Goal: Task Accomplishment & Management: Manage account settings

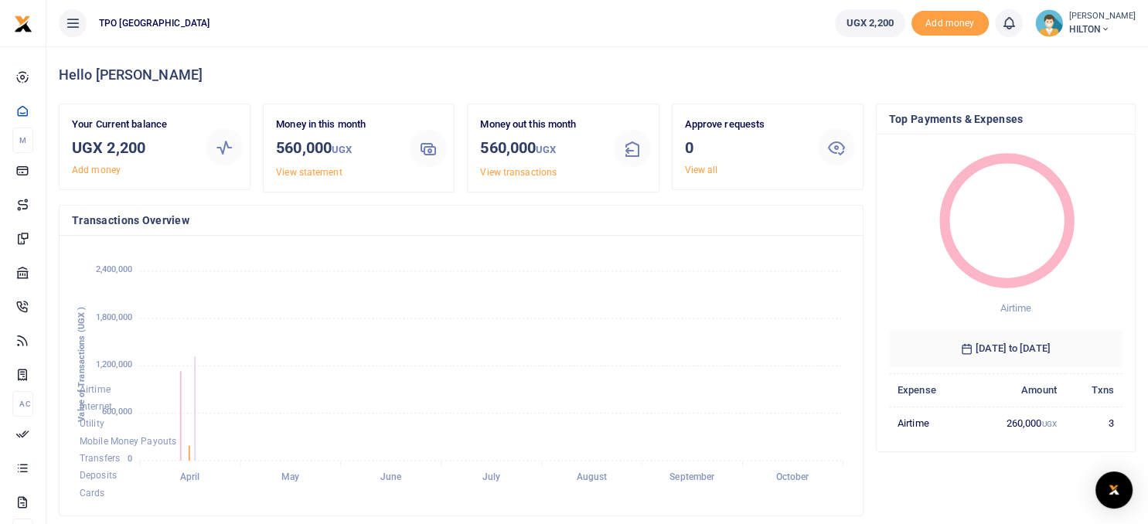
scroll to position [254, 779]
click at [1085, 26] on span "HILTON" at bounding box center [1102, 29] width 66 height 14
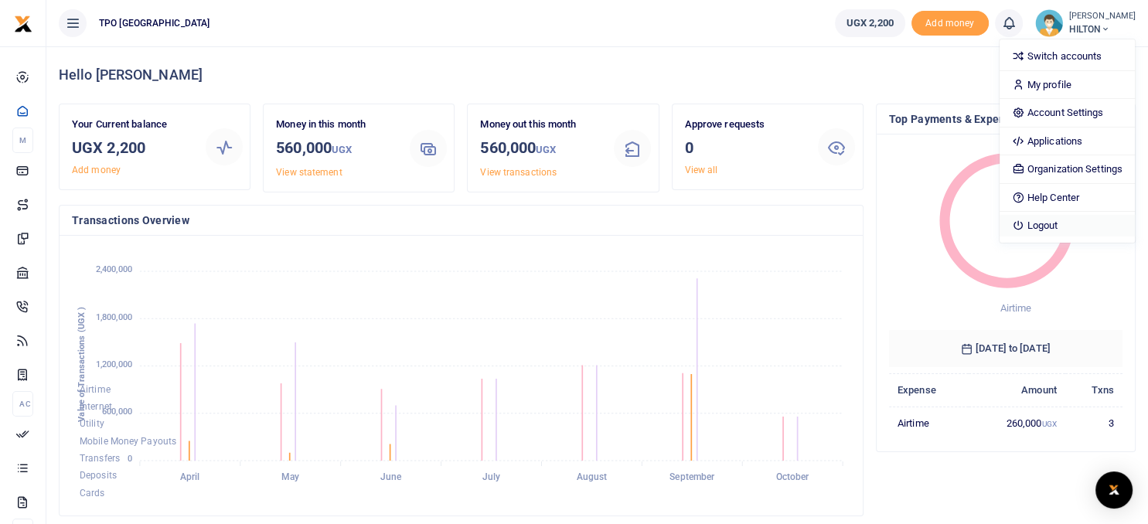
click at [1032, 224] on link "Logout" at bounding box center [1067, 226] width 135 height 22
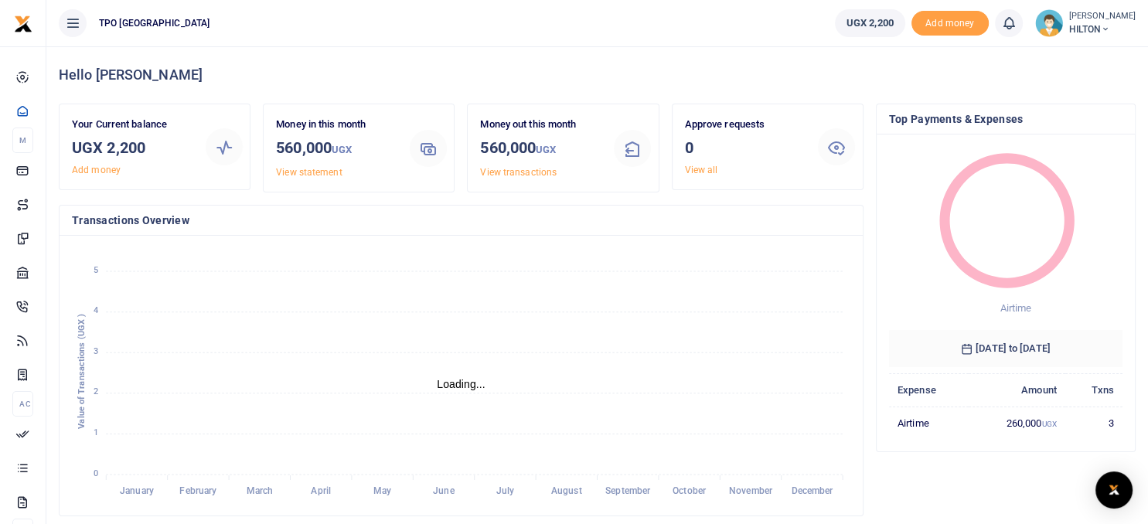
scroll to position [254, 779]
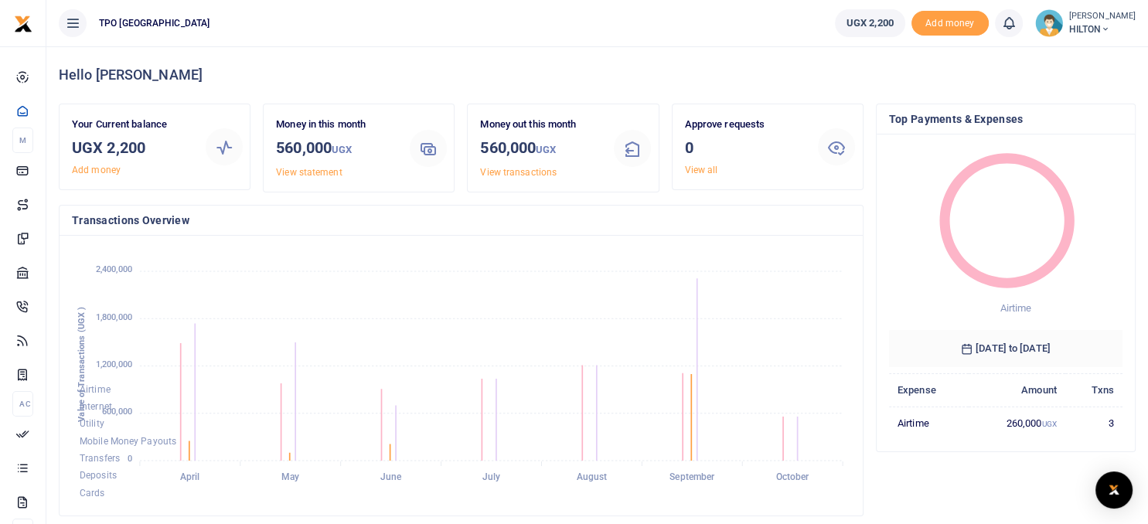
click at [1105, 29] on icon at bounding box center [1105, 29] width 9 height 11
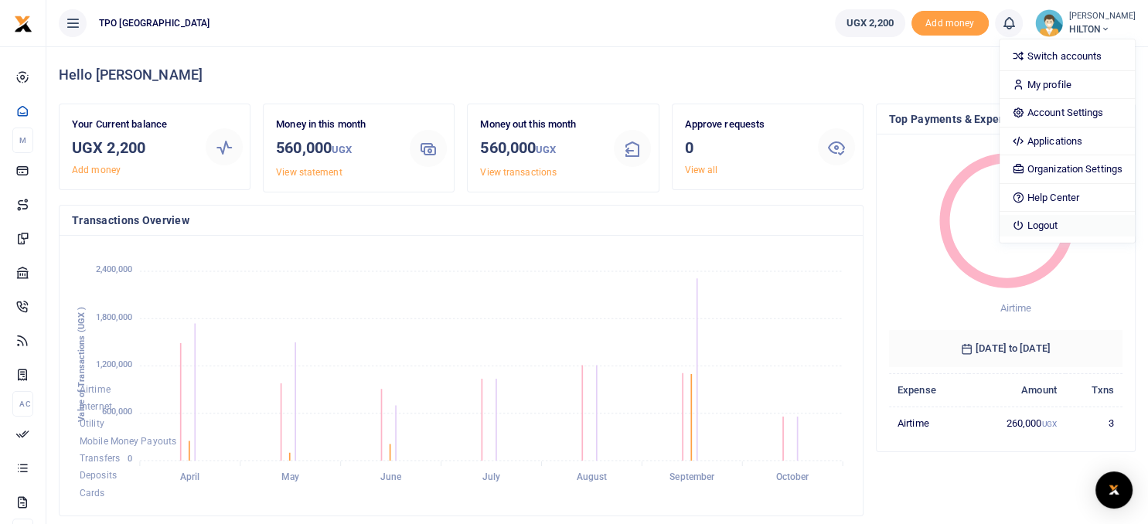
click at [1045, 224] on link "Logout" at bounding box center [1067, 226] width 135 height 22
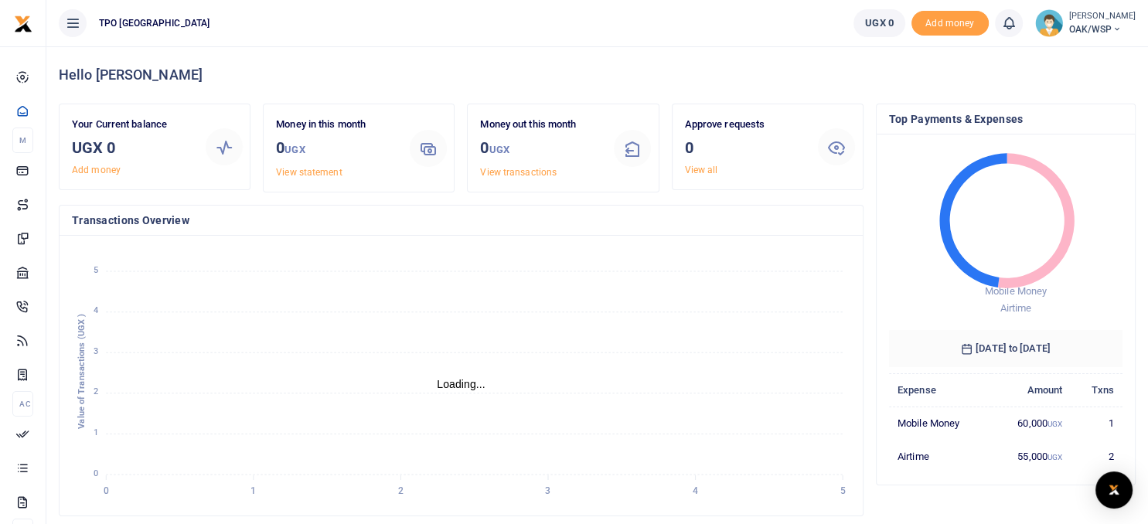
scroll to position [1, 1]
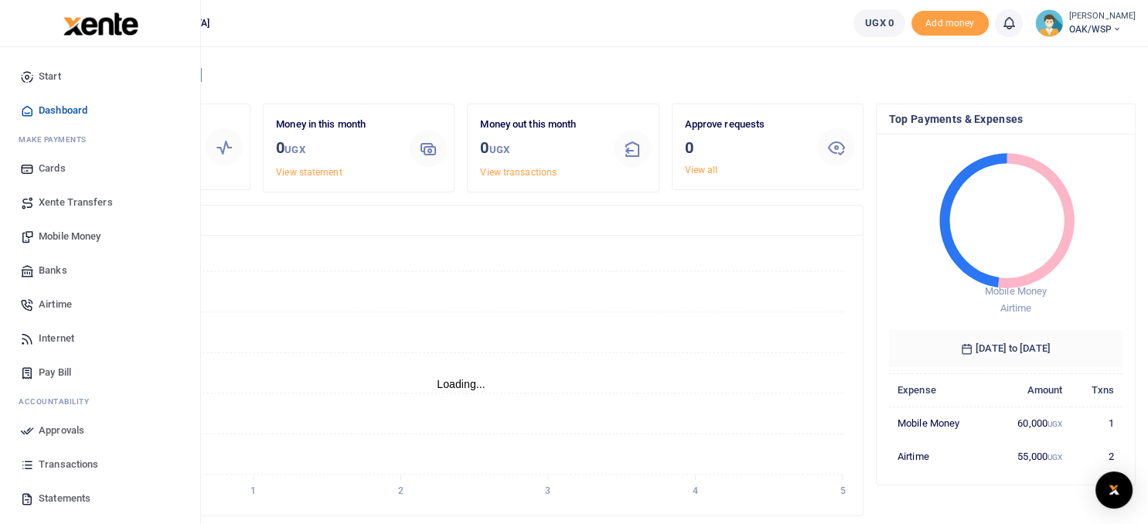
click at [59, 270] on span "Banks" at bounding box center [53, 270] width 29 height 15
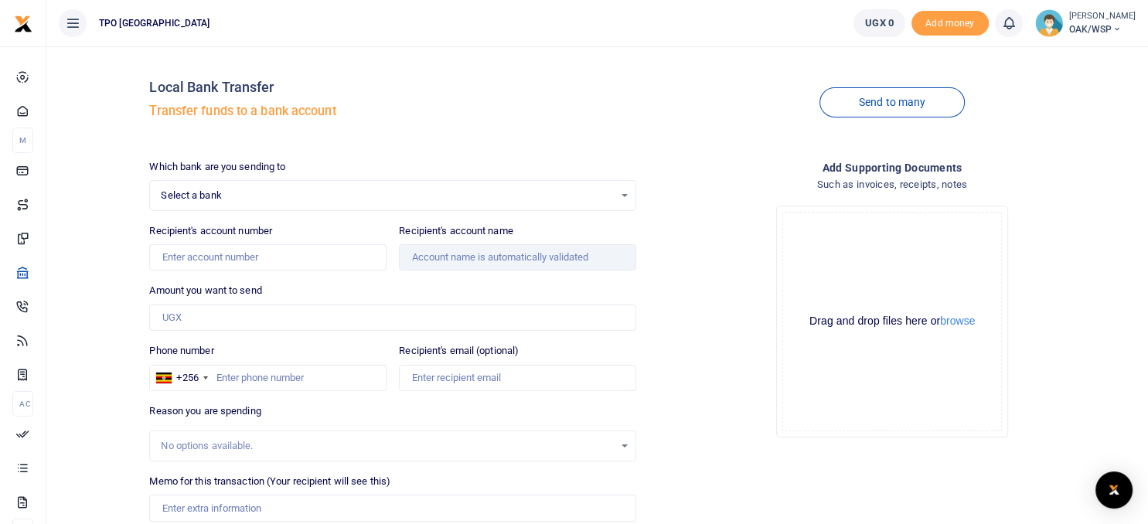
click at [135, 25] on span "TPO [GEOGRAPHIC_DATA]" at bounding box center [154, 23] width 123 height 14
click at [1077, 24] on span "OAK/WSP" at bounding box center [1102, 29] width 66 height 14
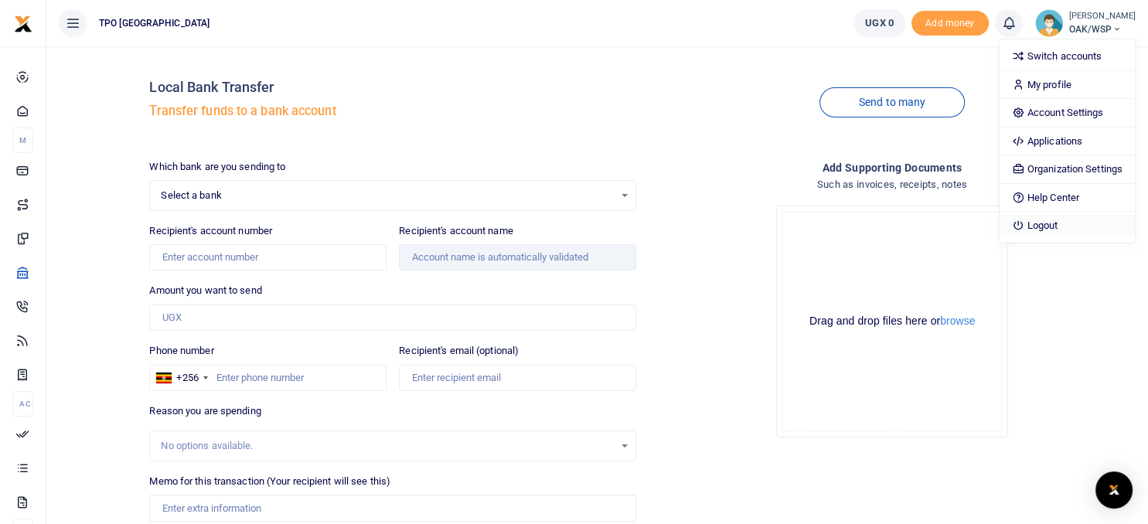
click at [1032, 220] on link "Logout" at bounding box center [1067, 226] width 135 height 22
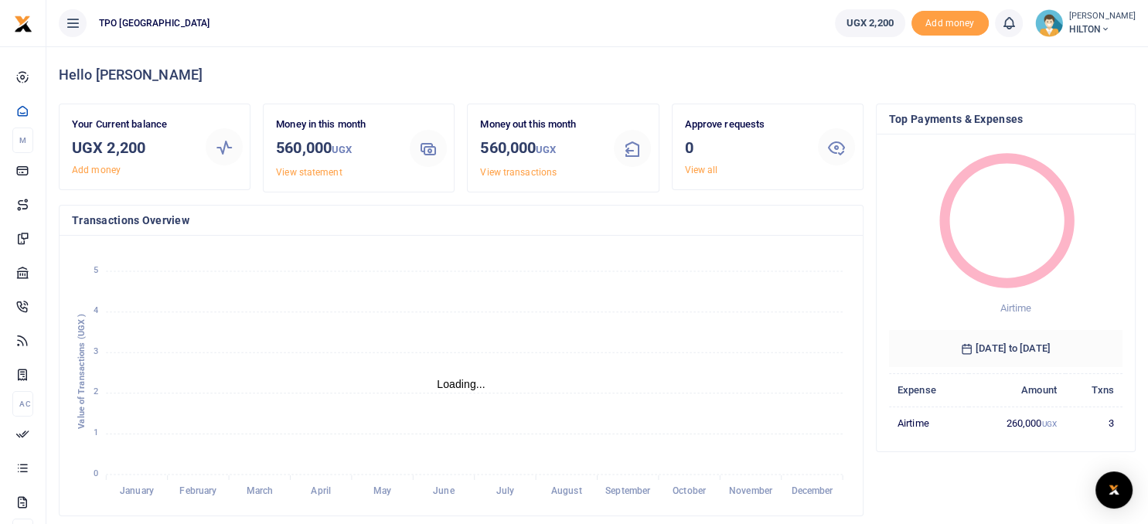
scroll to position [254, 779]
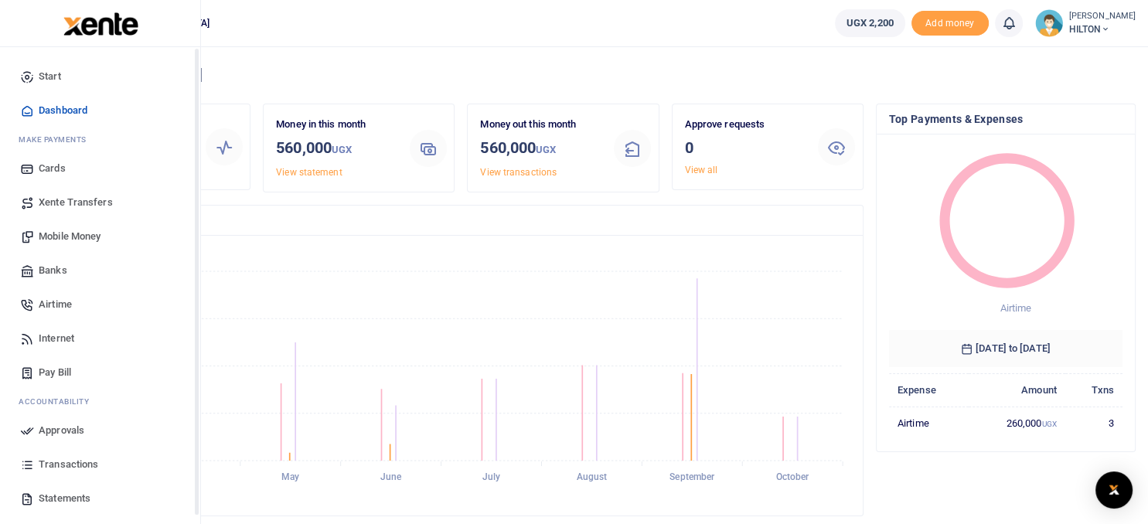
click at [197, 512] on div "Start Dashboard M ake Payments Cards Xente Transfers Mobile Money Banks Airtime…" at bounding box center [100, 309] width 201 height 524
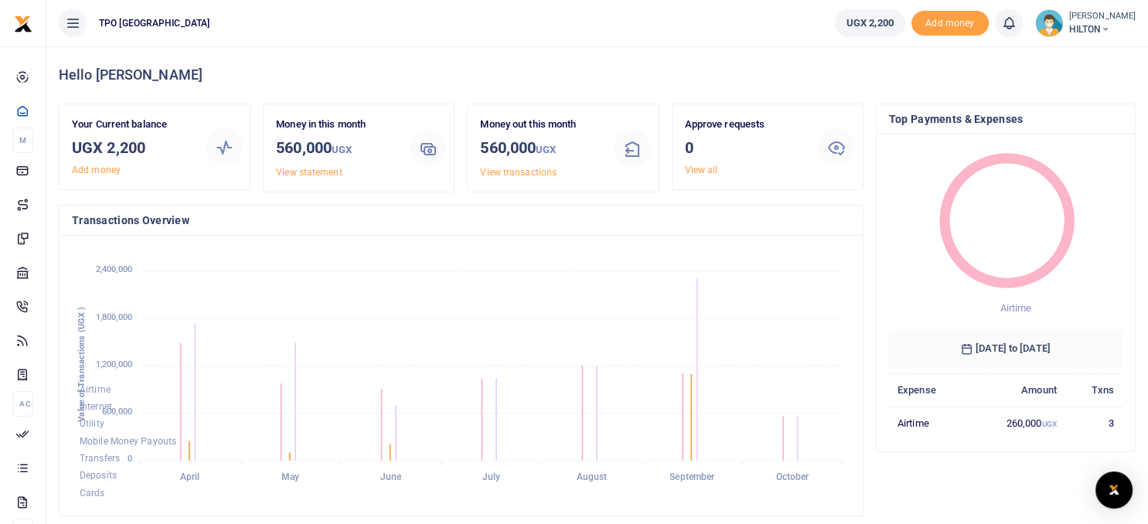
click at [1075, 22] on small "[PERSON_NAME]" at bounding box center [1102, 16] width 66 height 13
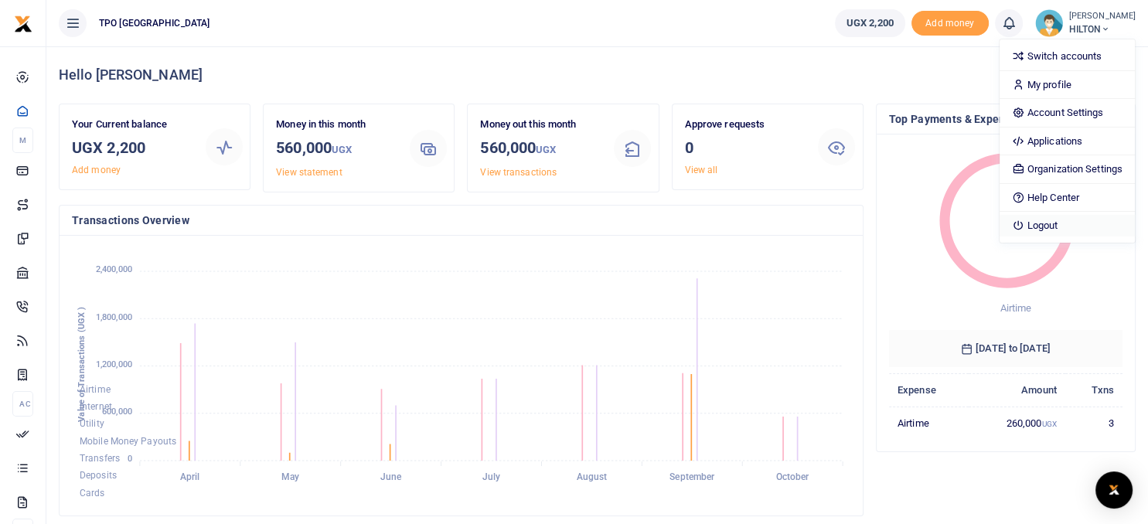
click at [1041, 223] on link "Logout" at bounding box center [1067, 226] width 135 height 22
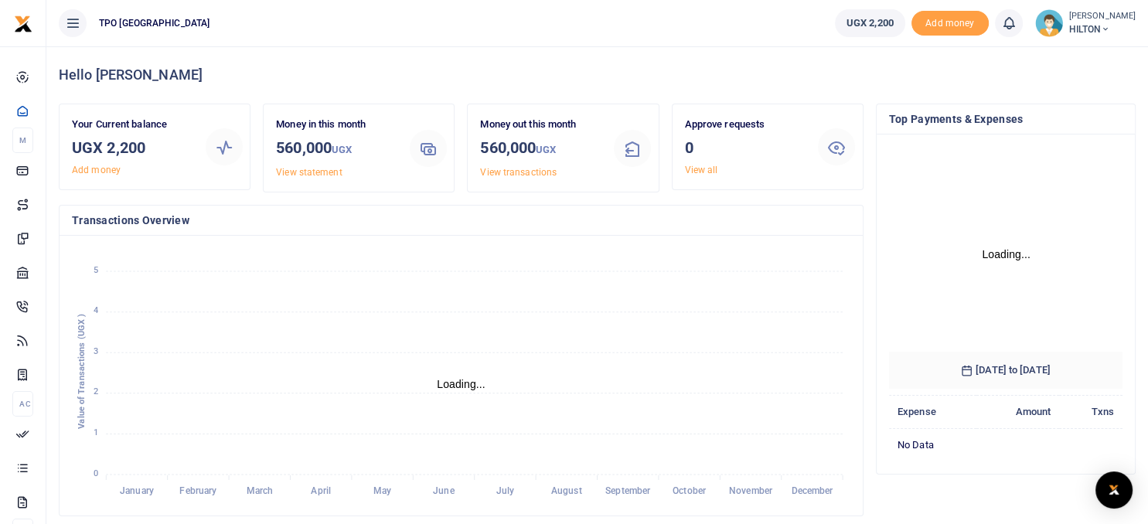
scroll to position [241, 233]
click at [1096, 29] on span "HILTON" at bounding box center [1102, 29] width 66 height 14
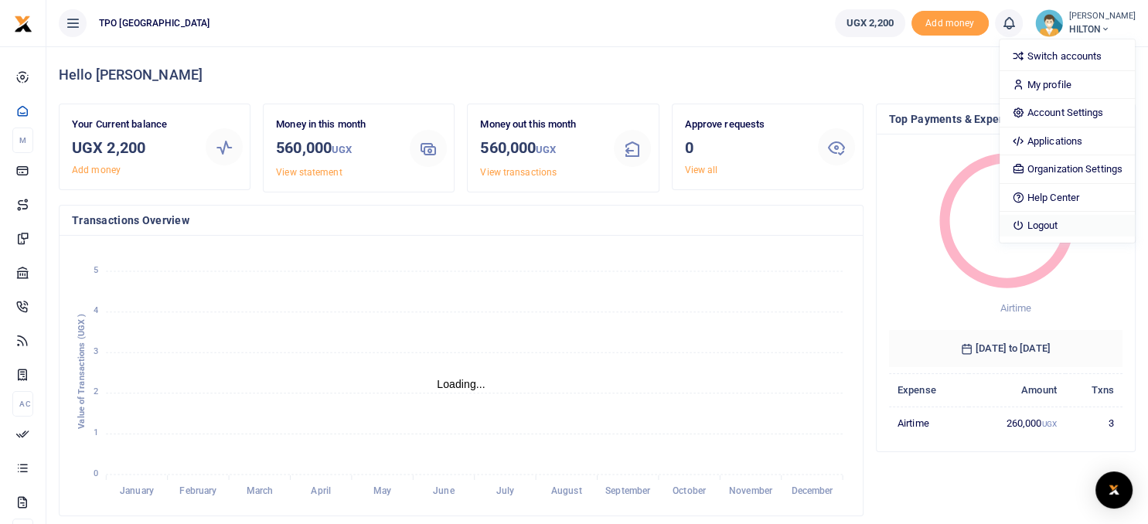
scroll to position [1, 1]
click at [1042, 221] on link "Logout" at bounding box center [1067, 226] width 135 height 22
